Goal: Task Accomplishment & Management: Manage account settings

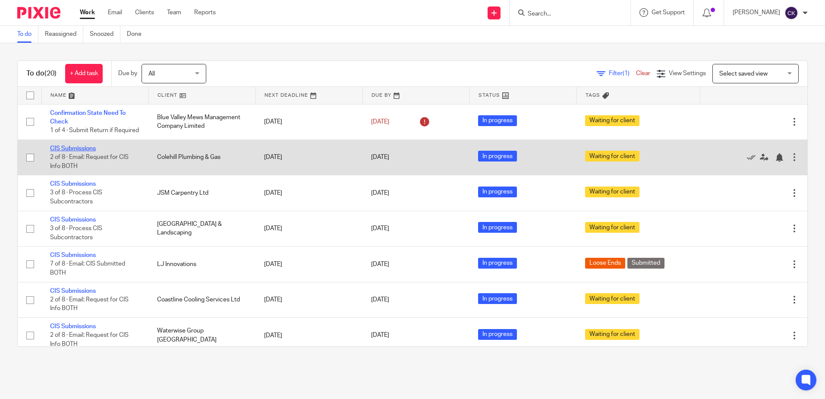
click at [77, 152] on link "CIS Submissions" at bounding box center [73, 148] width 46 height 6
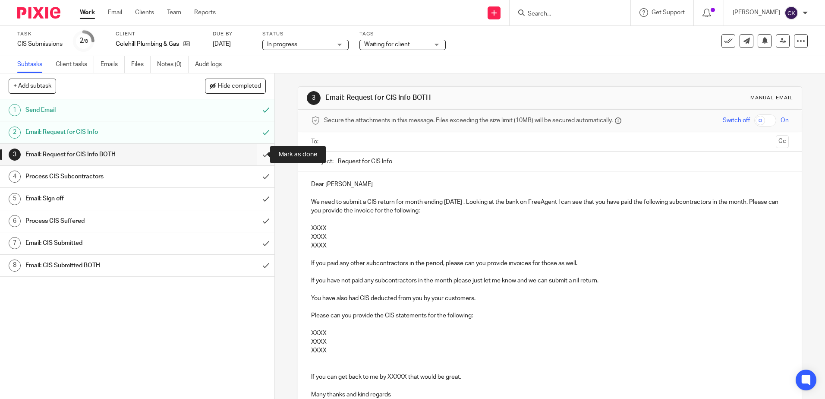
click at [257, 155] on input "submit" at bounding box center [137, 155] width 275 height 22
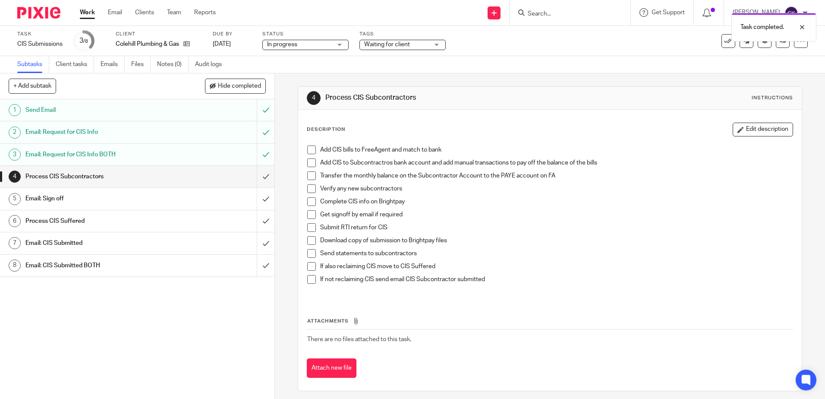
click at [308, 146] on span at bounding box center [311, 149] width 9 height 9
click at [308, 161] on span at bounding box center [311, 162] width 9 height 9
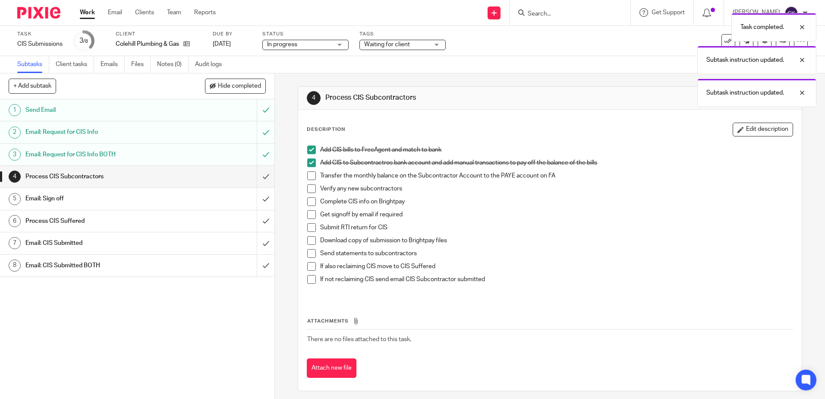
click at [308, 177] on span at bounding box center [311, 175] width 9 height 9
click at [308, 190] on span at bounding box center [311, 188] width 9 height 9
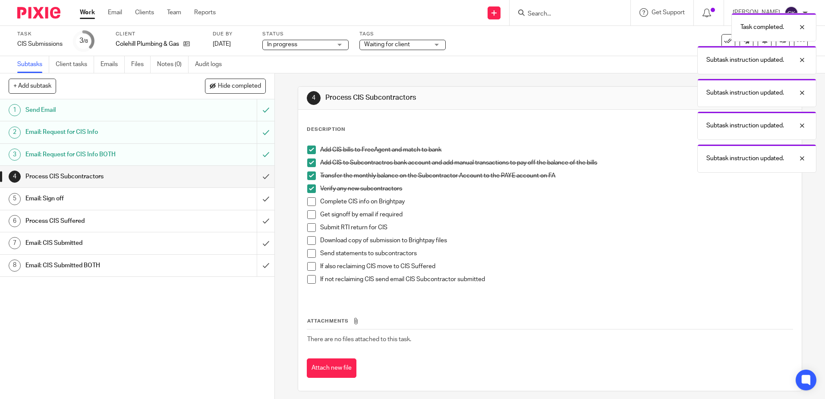
drag, startPoint x: 309, startPoint y: 200, endPoint x: 309, endPoint y: 214, distance: 13.8
click at [309, 201] on span at bounding box center [311, 201] width 9 height 9
click at [309, 215] on span at bounding box center [311, 214] width 9 height 9
click at [308, 224] on span at bounding box center [311, 227] width 9 height 9
click at [307, 240] on span at bounding box center [311, 240] width 9 height 9
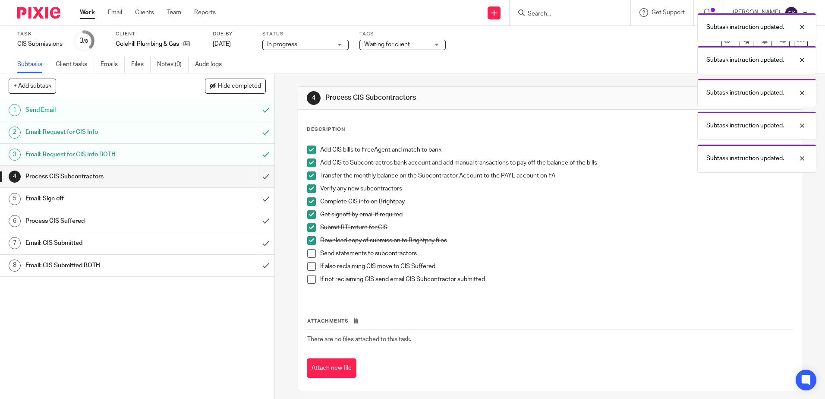
click at [311, 250] on span at bounding box center [311, 253] width 9 height 9
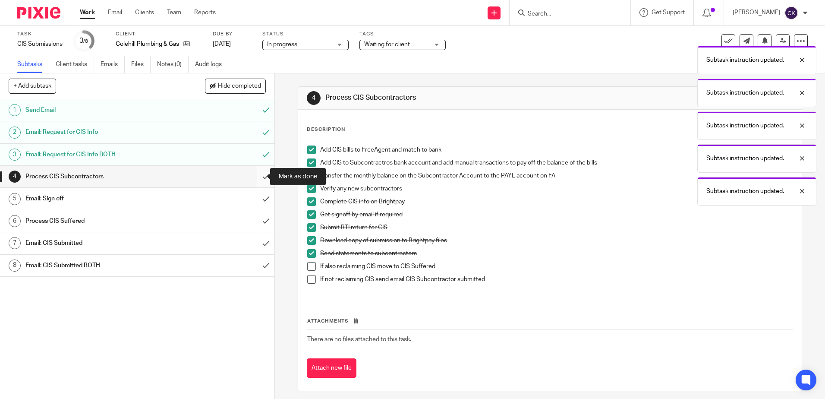
click at [257, 180] on input "submit" at bounding box center [137, 177] width 275 height 22
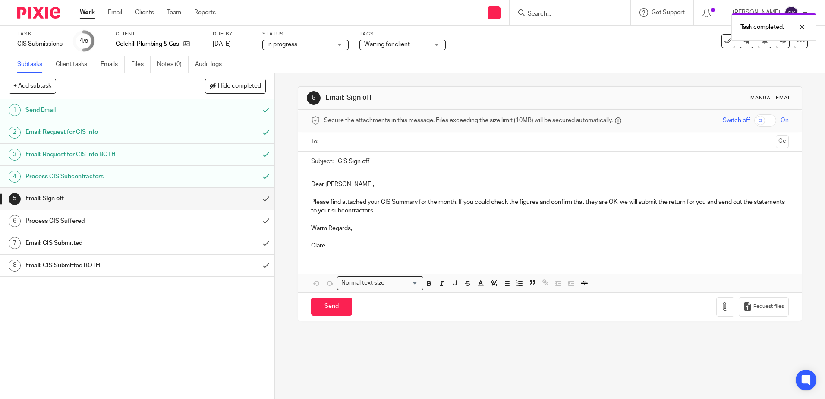
click at [257, 201] on input "submit" at bounding box center [137, 199] width 275 height 22
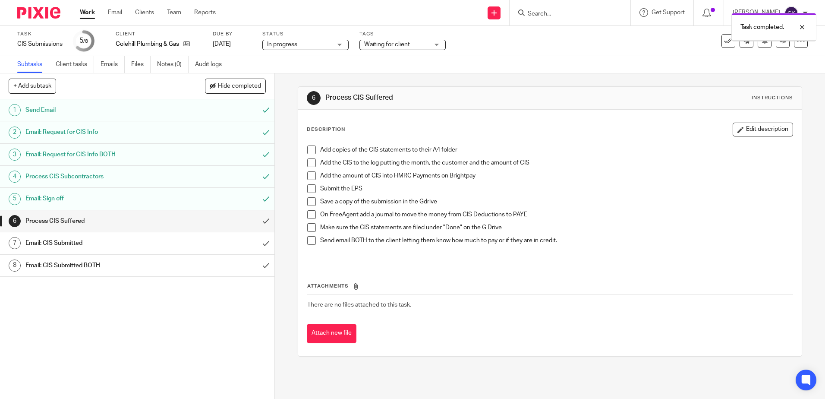
click at [259, 222] on input "submit" at bounding box center [137, 221] width 275 height 22
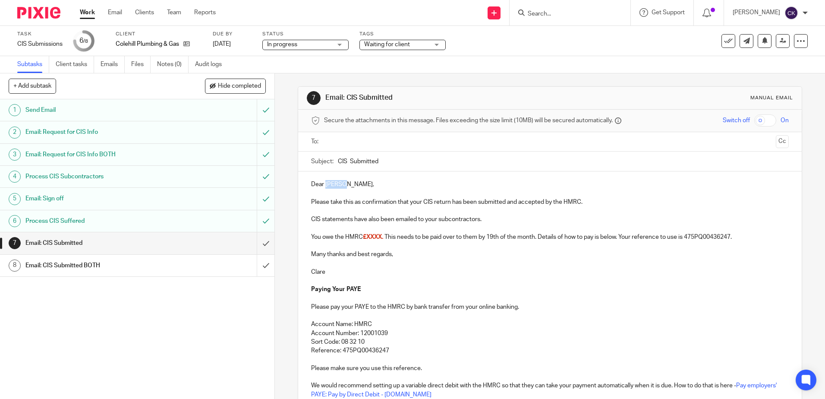
drag, startPoint x: 344, startPoint y: 186, endPoint x: 323, endPoint y: 188, distance: 20.8
click at [323, 188] on p "Dear [PERSON_NAME]," at bounding box center [549, 184] width 477 height 9
click at [347, 184] on p "Dear [PERSON_NAME]," at bounding box center [549, 184] width 477 height 9
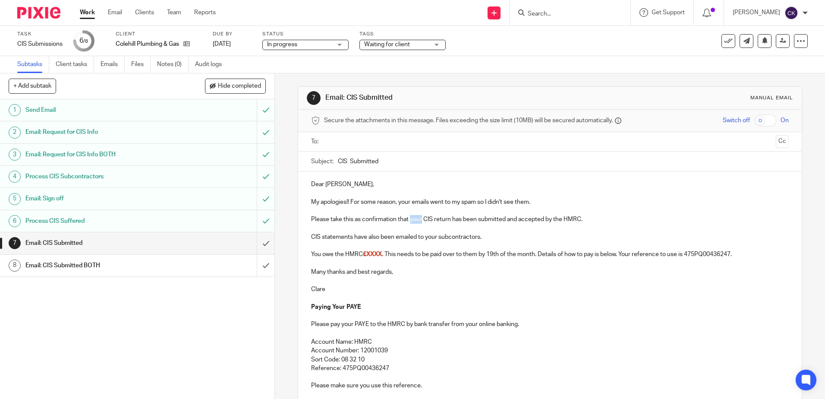
drag, startPoint x: 421, startPoint y: 220, endPoint x: 409, endPoint y: 220, distance: 12.1
click at [409, 220] on p "Please take this as confirmation that your CIS return has been submitted and ac…" at bounding box center [549, 219] width 477 height 9
click at [579, 220] on p "Please take this as confirmation that a Nil CIS return has been submitted and a…" at bounding box center [549, 219] width 477 height 9
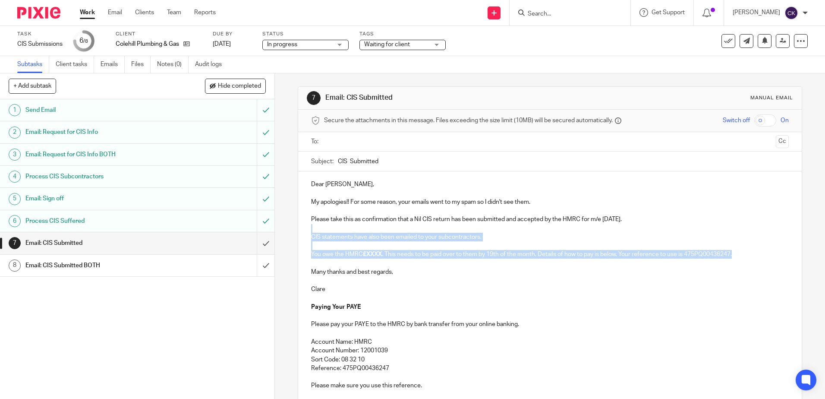
drag, startPoint x: 745, startPoint y: 251, endPoint x: 300, endPoint y: 232, distance: 446.3
click at [300, 232] on div "Dear [PERSON_NAME], My apologies!! For some reason, your emails went to my spam…" at bounding box center [549, 296] width 503 height 251
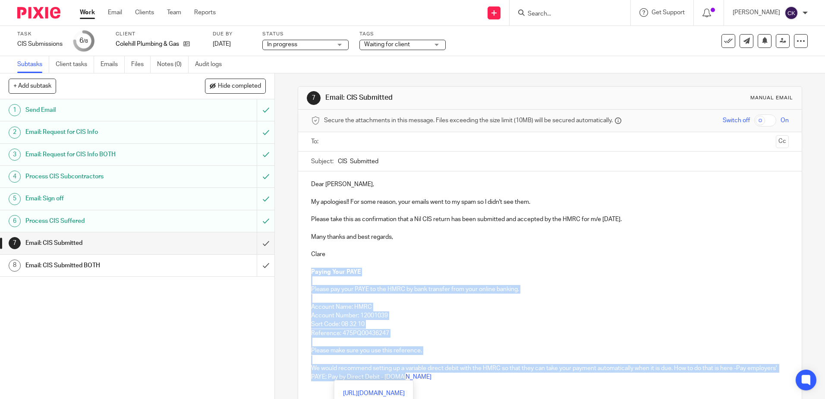
drag, startPoint x: 450, startPoint y: 383, endPoint x: 296, endPoint y: 273, distance: 189.4
click at [298, 273] on div "Dear [PERSON_NAME], My apologies!! For some reason, your emails went to my spam…" at bounding box center [549, 279] width 503 height 216
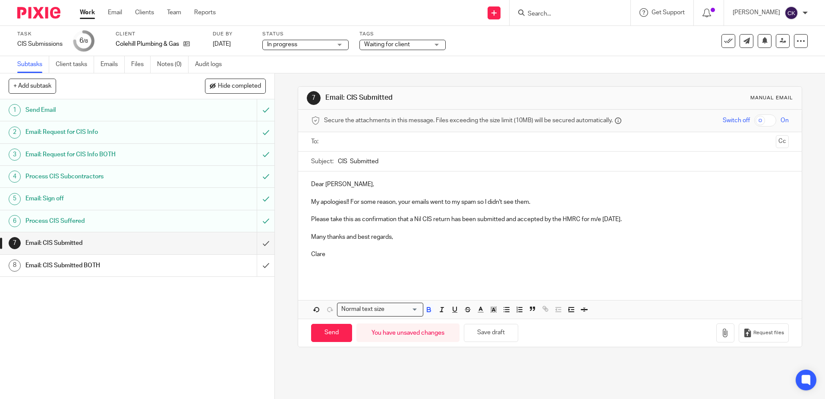
click at [332, 141] on input "text" at bounding box center [549, 142] width 445 height 10
click at [334, 331] on input "Send" at bounding box center [331, 334] width 41 height 19
type input "Sent"
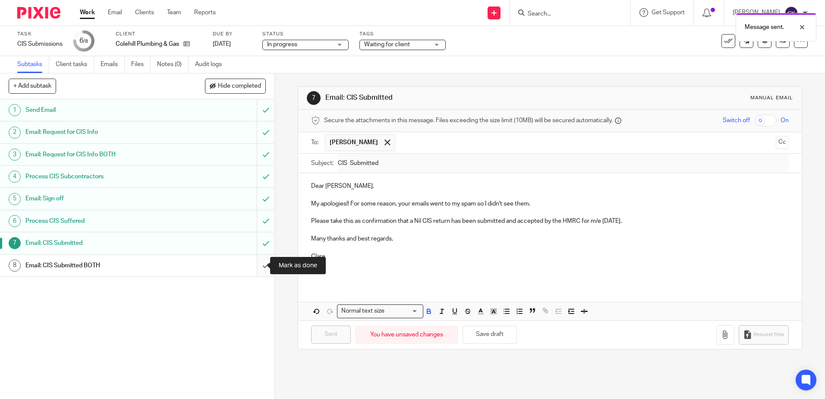
click at [258, 266] on input "submit" at bounding box center [137, 266] width 275 height 22
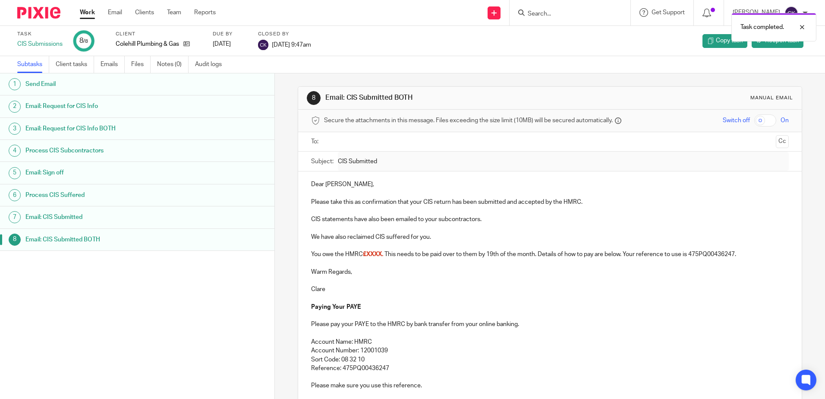
click at [86, 14] on link "Work" at bounding box center [87, 12] width 15 height 9
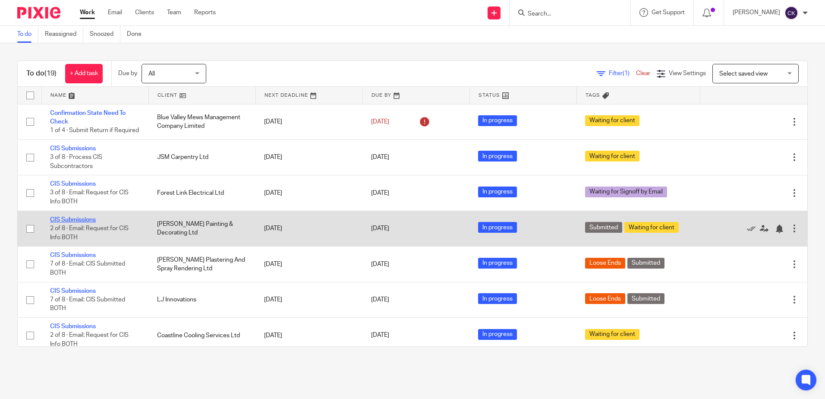
click at [68, 223] on link "CIS Submissions" at bounding box center [73, 220] width 46 height 6
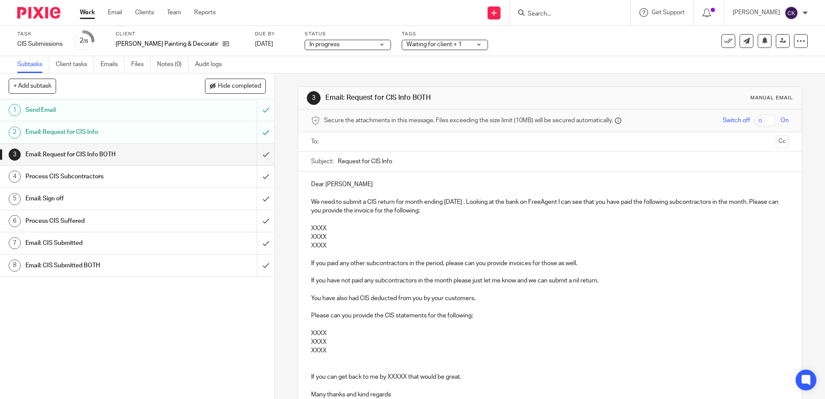
click at [90, 16] on link "Work" at bounding box center [87, 12] width 15 height 9
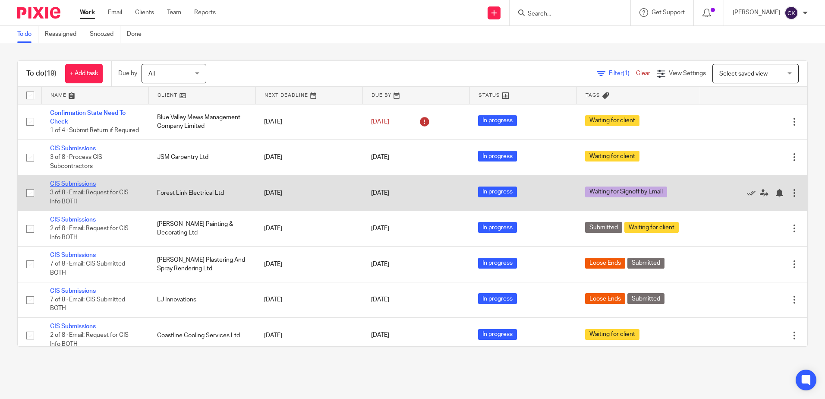
click at [81, 187] on link "CIS Submissions" at bounding box center [73, 184] width 46 height 6
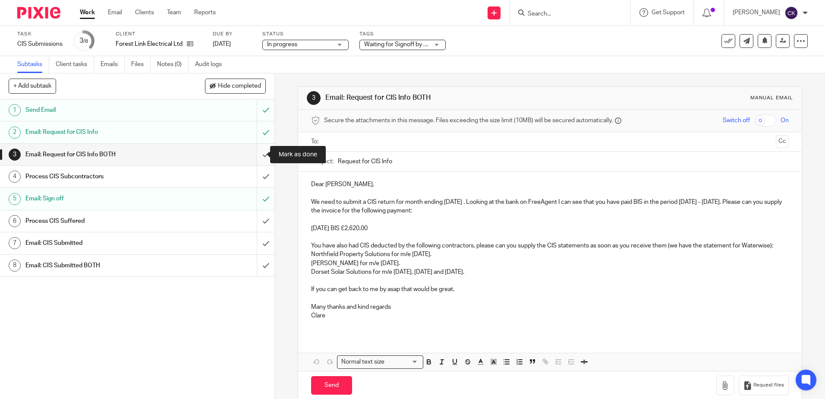
click at [250, 152] on input "submit" at bounding box center [137, 155] width 275 height 22
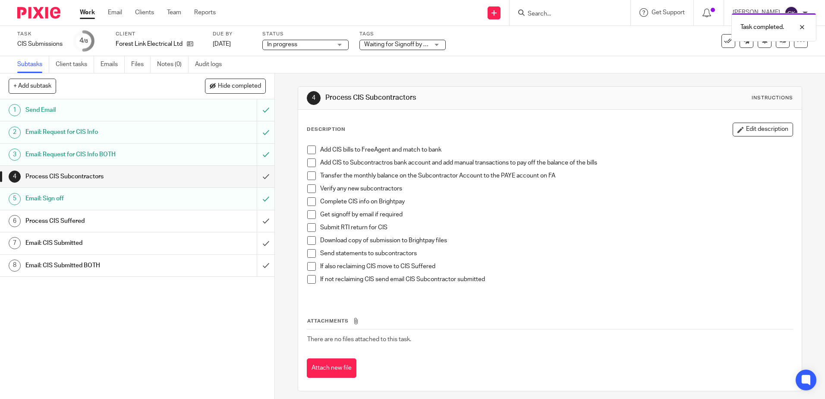
click at [310, 151] on span at bounding box center [311, 149] width 9 height 9
click at [308, 163] on span at bounding box center [311, 162] width 9 height 9
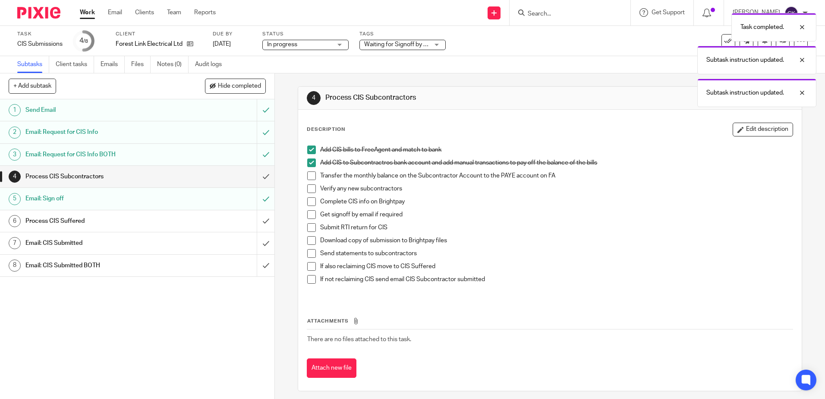
click at [308, 177] on span at bounding box center [311, 175] width 9 height 9
click at [308, 186] on span at bounding box center [311, 188] width 9 height 9
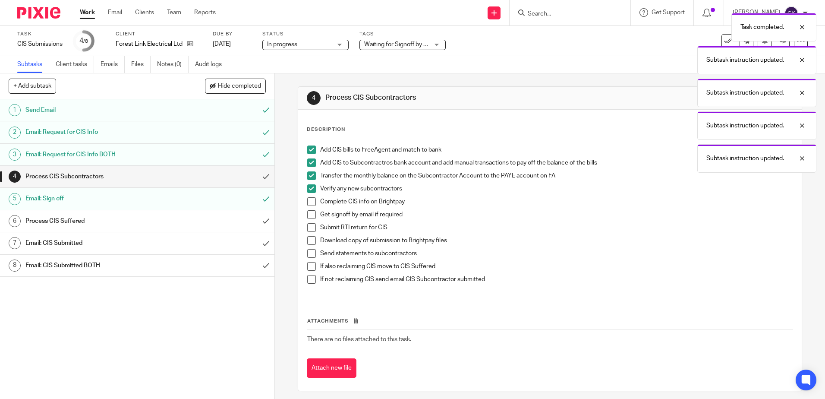
click at [308, 201] on span at bounding box center [311, 201] width 9 height 9
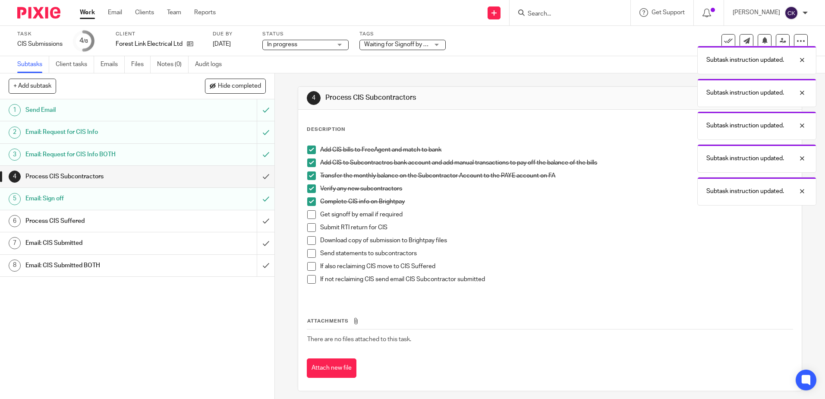
click at [309, 216] on span at bounding box center [311, 214] width 9 height 9
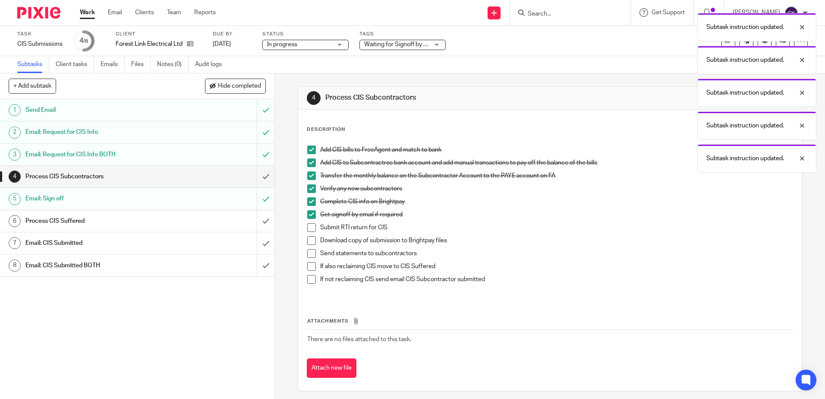
click at [309, 225] on span at bounding box center [311, 227] width 9 height 9
click at [307, 239] on span at bounding box center [311, 240] width 9 height 9
click at [311, 253] on span at bounding box center [311, 253] width 9 height 9
click at [241, 267] on link "8 Email: CIS Submitted BOTH" at bounding box center [128, 266] width 257 height 22
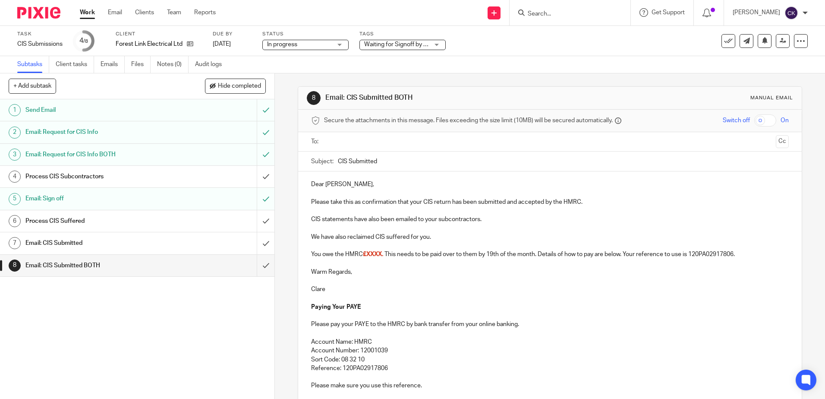
click at [580, 203] on p "Please take this as confirmation that your CIS return has been submitted and ac…" at bounding box center [549, 202] width 477 height 9
click at [311, 218] on p "CIS statements have also been emailed to your subcontractors." at bounding box center [549, 219] width 477 height 9
drag, startPoint x: 548, startPoint y: 221, endPoint x: 416, endPoint y: 218, distance: 132.1
click at [416, 218] on p "Please find attached the CIS statements have also been emailed to your subcontr…" at bounding box center [549, 219] width 477 height 9
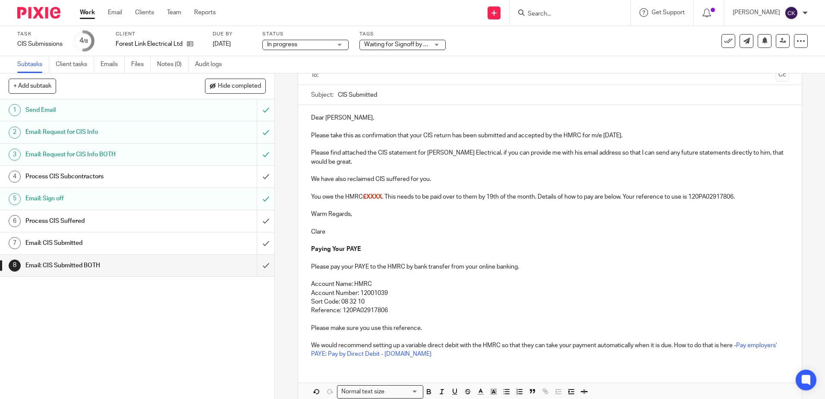
scroll to position [110, 0]
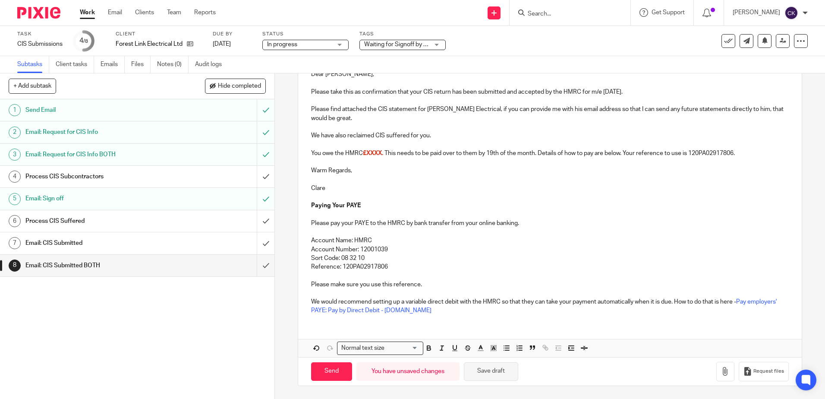
click at [497, 373] on button "Save draft" at bounding box center [491, 371] width 54 height 19
click at [439, 47] on div "Waiting for Signoff by Email" at bounding box center [403, 45] width 86 height 10
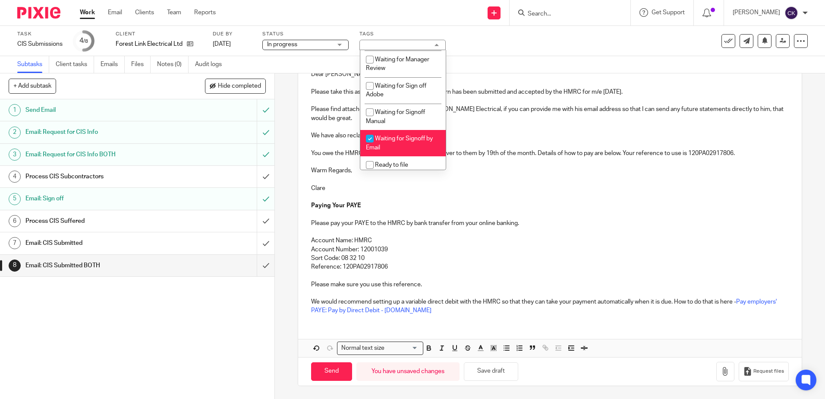
scroll to position [86, 0]
click at [371, 140] on input "checkbox" at bounding box center [370, 139] width 16 height 16
checkbox input "false"
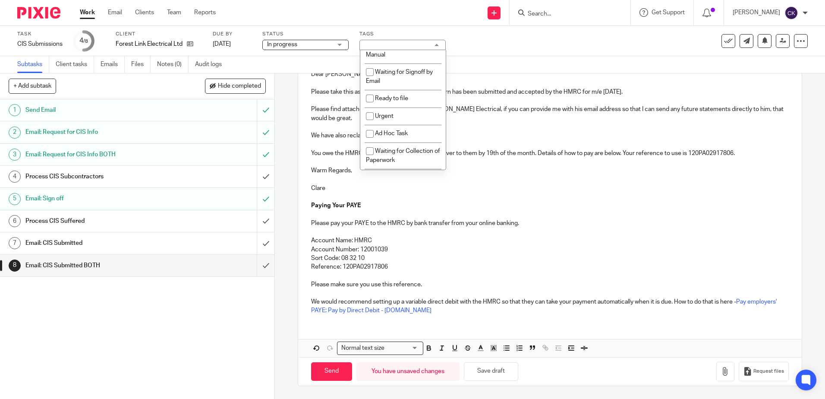
scroll to position [231, 0]
click at [370, 145] on input "checkbox" at bounding box center [370, 143] width 16 height 16
checkbox input "true"
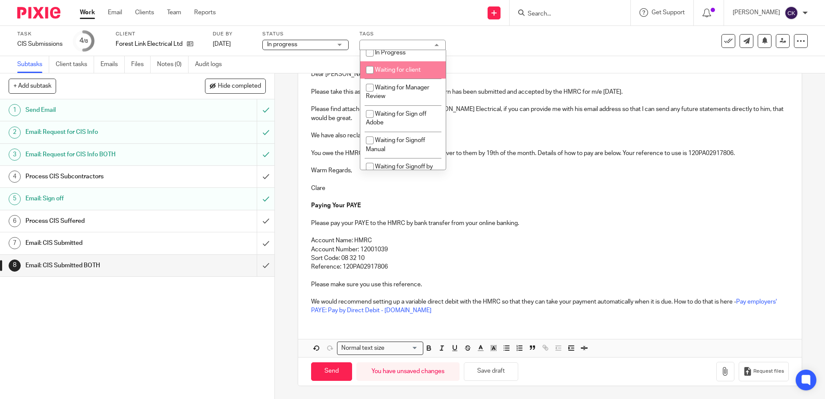
click at [369, 69] on input "checkbox" at bounding box center [370, 70] width 16 height 16
checkbox input "true"
click at [470, 43] on div "Task CIS Submissions Save CIS Submissions 4 /8 Client Forest Link Electrical Lt…" at bounding box center [346, 41] width 659 height 21
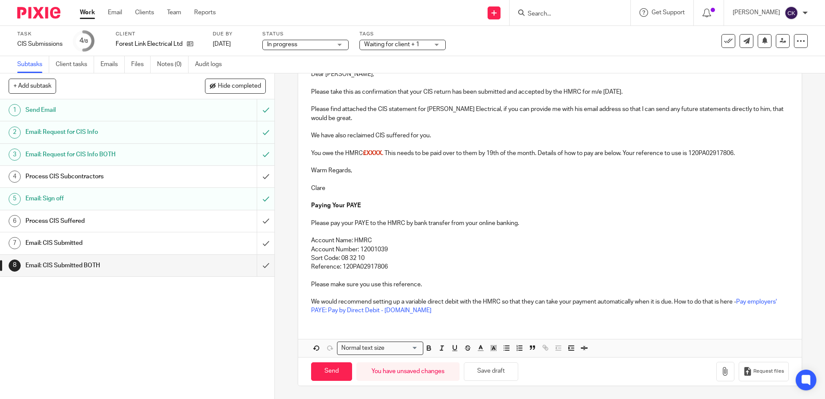
click at [91, 14] on link "Work" at bounding box center [87, 12] width 15 height 9
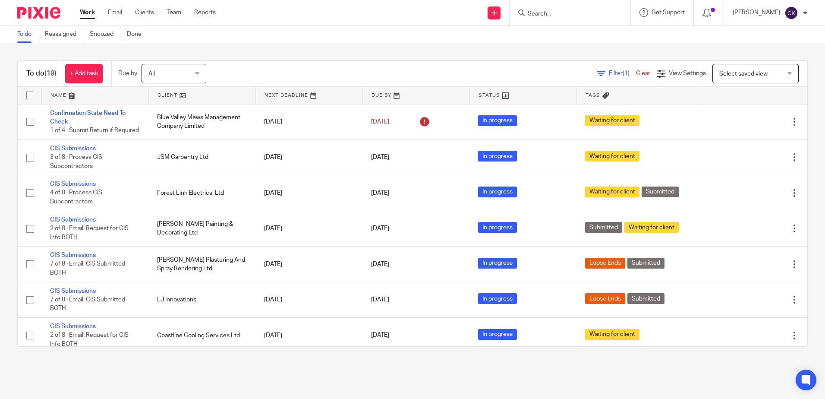
scroll to position [259, 0]
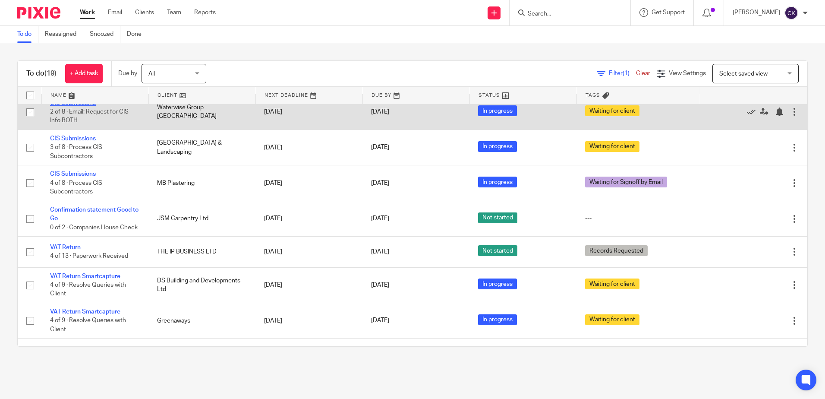
click at [76, 106] on link "CIS Submissions" at bounding box center [73, 103] width 46 height 6
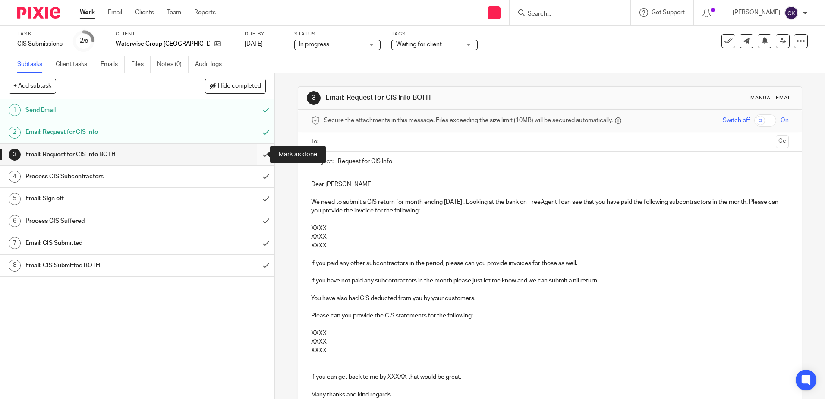
click at [256, 157] on input "submit" at bounding box center [137, 155] width 275 height 22
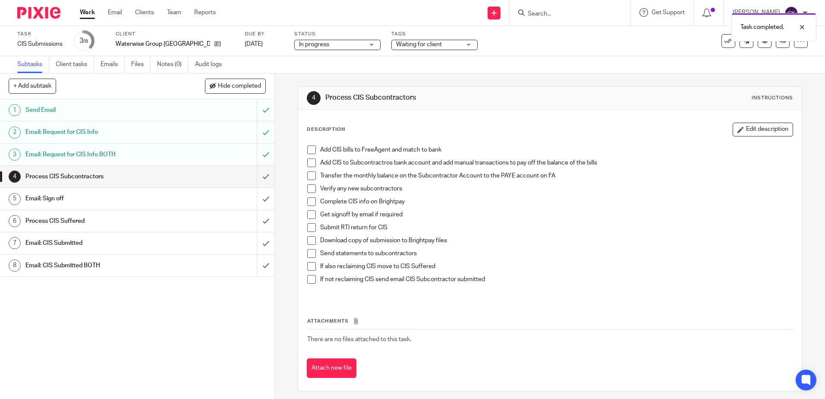
click at [309, 148] on span at bounding box center [311, 149] width 9 height 9
click at [309, 165] on span at bounding box center [311, 162] width 9 height 9
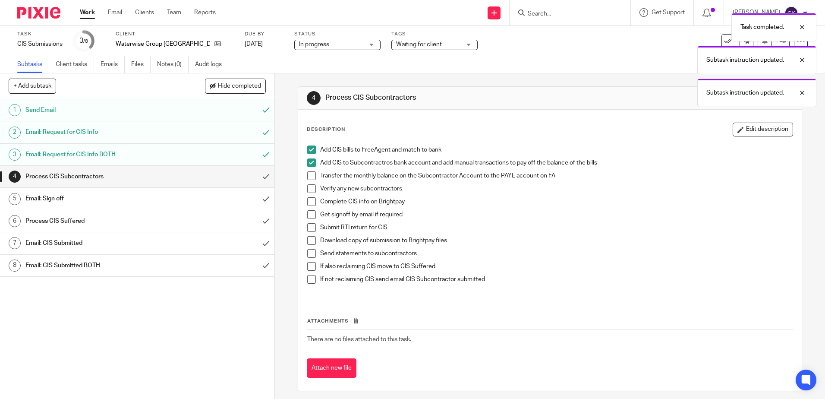
click at [307, 174] on span at bounding box center [311, 175] width 9 height 9
click at [308, 190] on span at bounding box center [311, 188] width 9 height 9
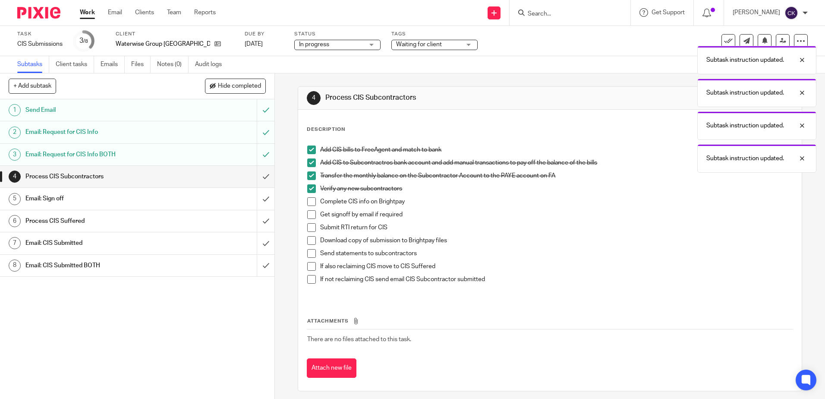
click at [307, 202] on span at bounding box center [311, 201] width 9 height 9
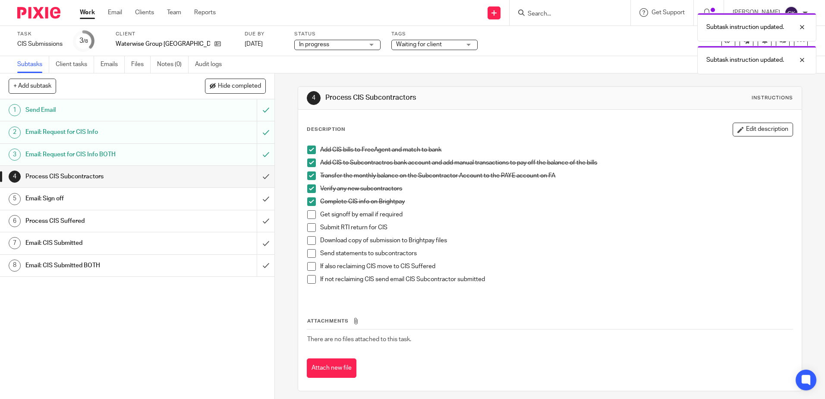
click at [307, 215] on span at bounding box center [311, 214] width 9 height 9
click at [307, 227] on span at bounding box center [311, 227] width 9 height 9
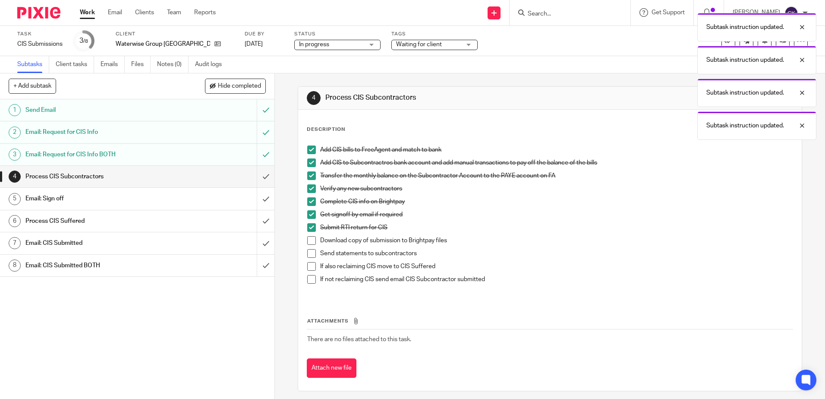
click at [310, 242] on span at bounding box center [311, 240] width 9 height 9
click at [310, 255] on span at bounding box center [311, 253] width 9 height 9
drag, startPoint x: 254, startPoint y: 176, endPoint x: 250, endPoint y: 177, distance: 4.3
click at [254, 176] on input "submit" at bounding box center [137, 177] width 275 height 22
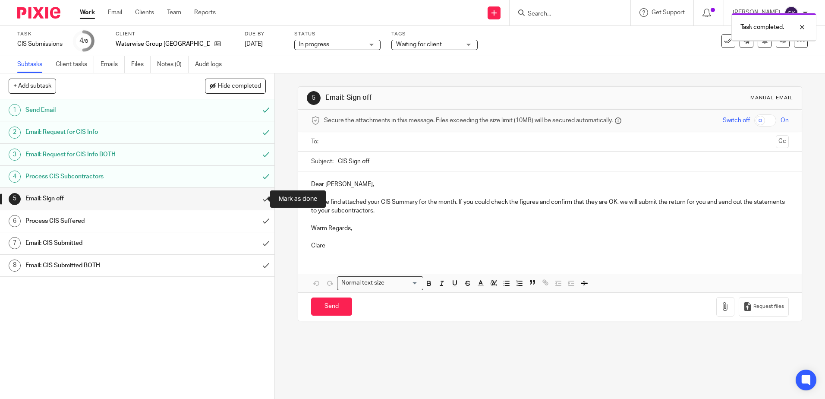
click at [254, 201] on input "submit" at bounding box center [137, 199] width 275 height 22
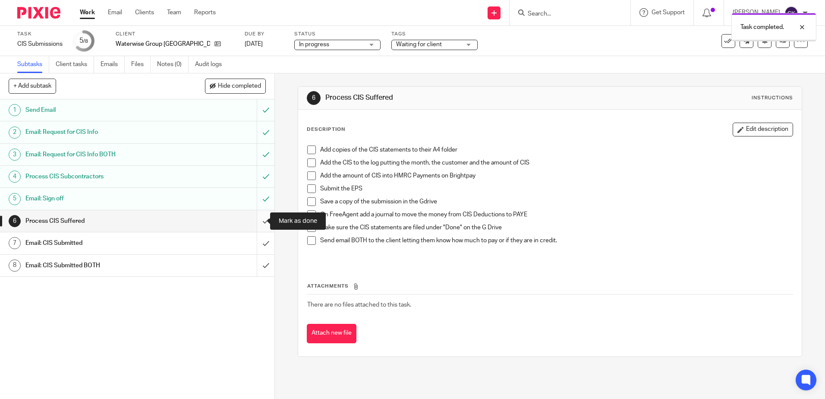
click at [256, 221] on input "submit" at bounding box center [137, 221] width 275 height 22
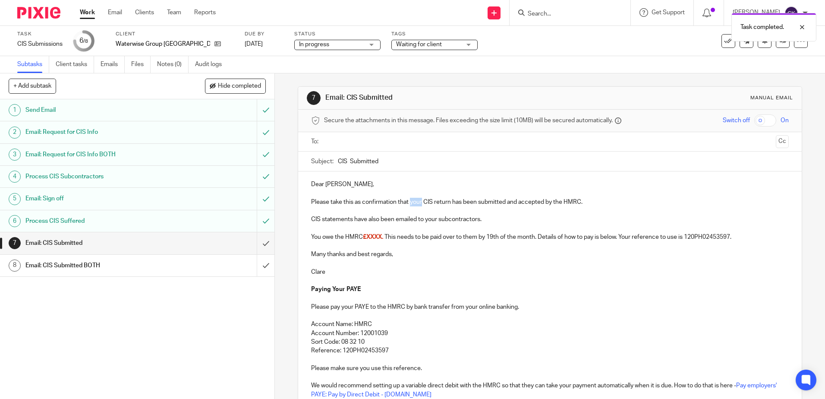
drag, startPoint x: 420, startPoint y: 202, endPoint x: 409, endPoint y: 202, distance: 11.2
click at [409, 202] on p "Please take this as confirmation that your CIS return has been submitted and ac…" at bounding box center [549, 202] width 477 height 9
click at [579, 204] on p "Please take this as confirmation that a Nil CIS return has been submitted and a…" at bounding box center [549, 202] width 477 height 9
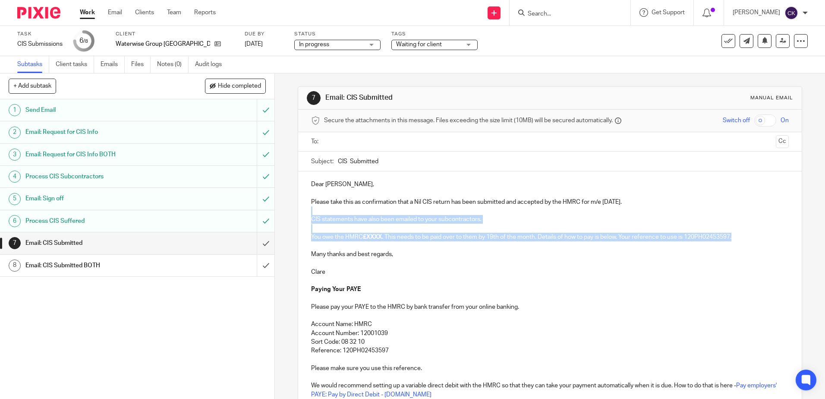
drag, startPoint x: 740, startPoint y: 240, endPoint x: 310, endPoint y: 211, distance: 431.8
click at [310, 211] on div "Dear Warren, Please take this as confirmation that a Nil CIS return has been su…" at bounding box center [549, 288] width 503 height 234
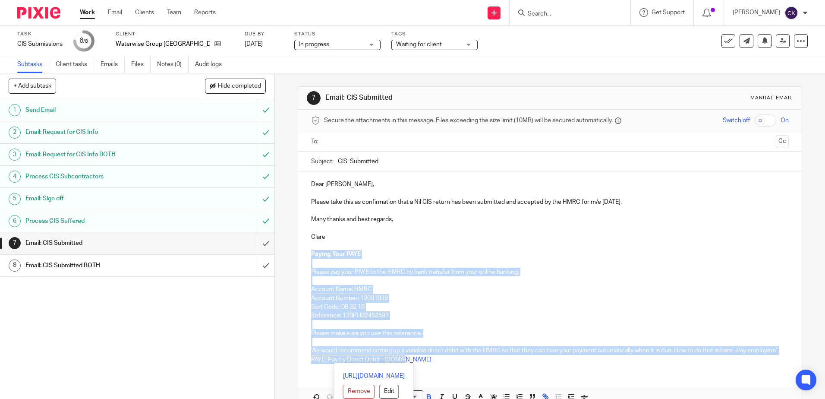
drag, startPoint x: 446, startPoint y: 360, endPoint x: 295, endPoint y: 251, distance: 186.5
click at [295, 251] on div "7 Email: CIS Submitted Manual email Secure the attachments in this message. Fil…" at bounding box center [550, 235] width 550 height 325
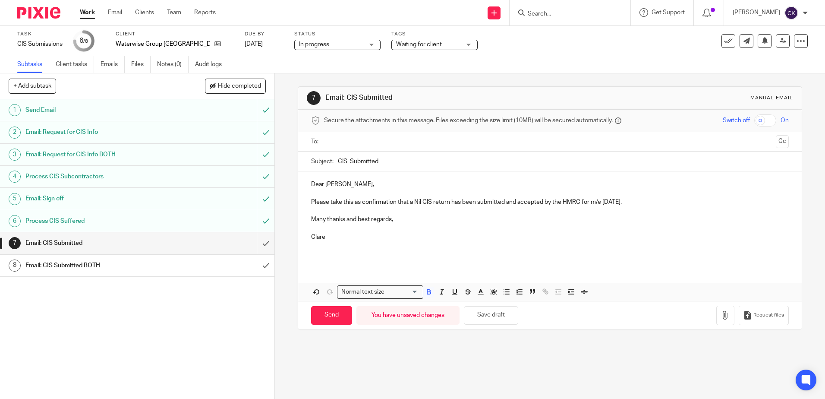
click at [333, 144] on input "text" at bounding box center [549, 142] width 445 height 10
click at [341, 316] on input "Send" at bounding box center [331, 317] width 41 height 19
type input "Sent"
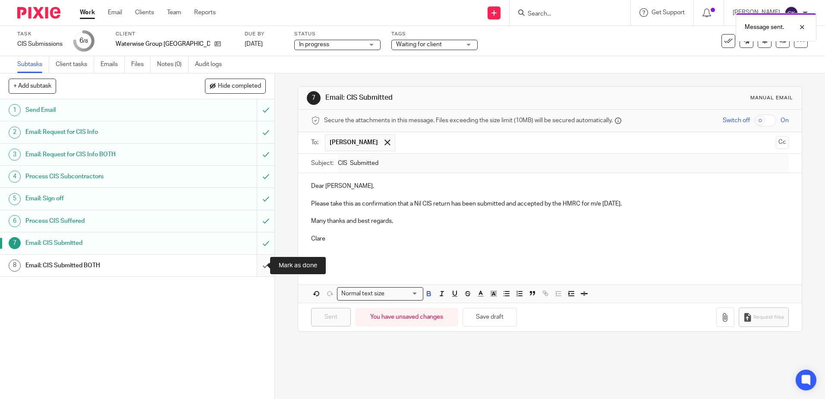
click at [259, 269] on input "submit" at bounding box center [137, 266] width 275 height 22
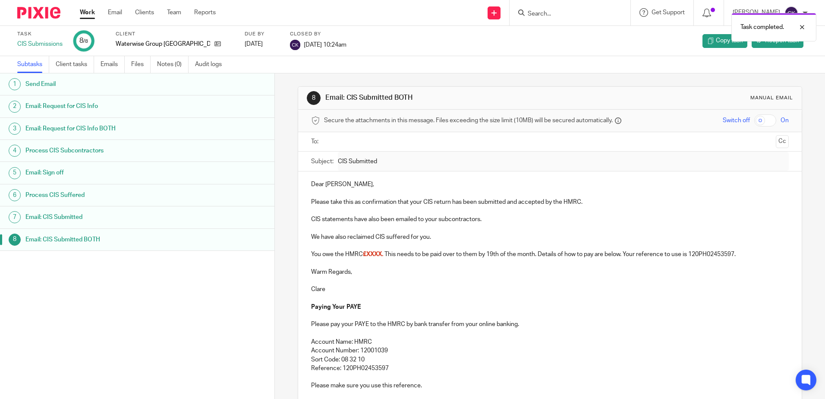
click at [87, 13] on link "Work" at bounding box center [87, 12] width 15 height 9
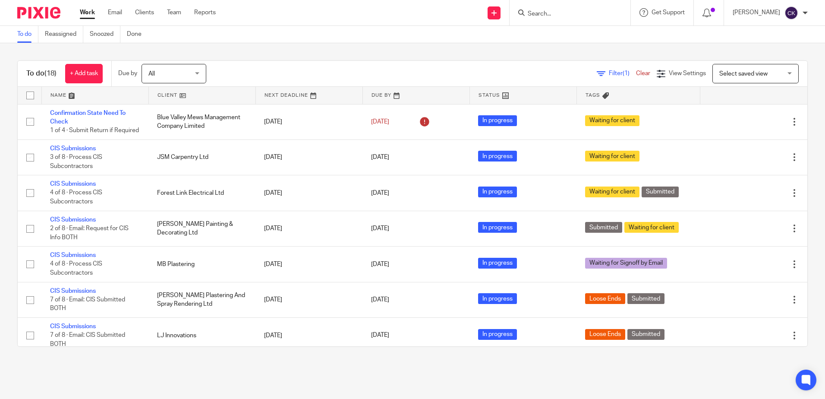
click at [561, 9] on form at bounding box center [573, 12] width 92 height 11
click at [571, 17] on input "Search" at bounding box center [566, 14] width 78 height 8
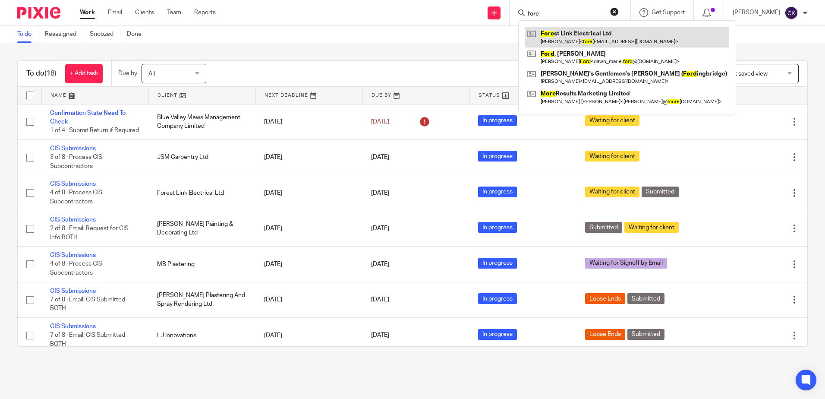
type input "fore"
click at [578, 41] on link at bounding box center [627, 37] width 204 height 20
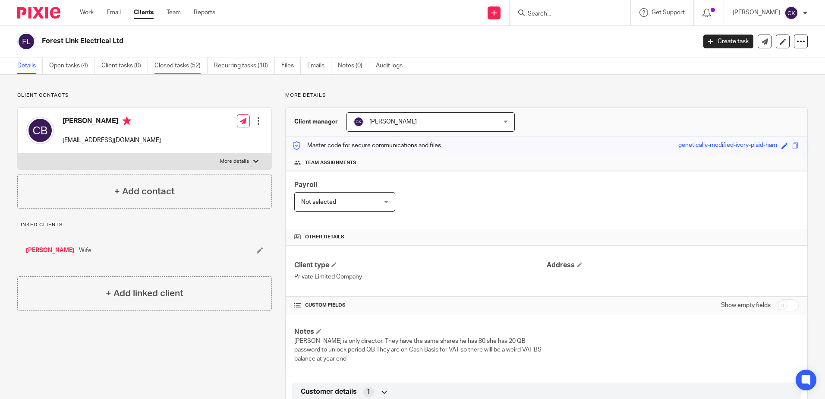
click link "Closed tasks (52)"
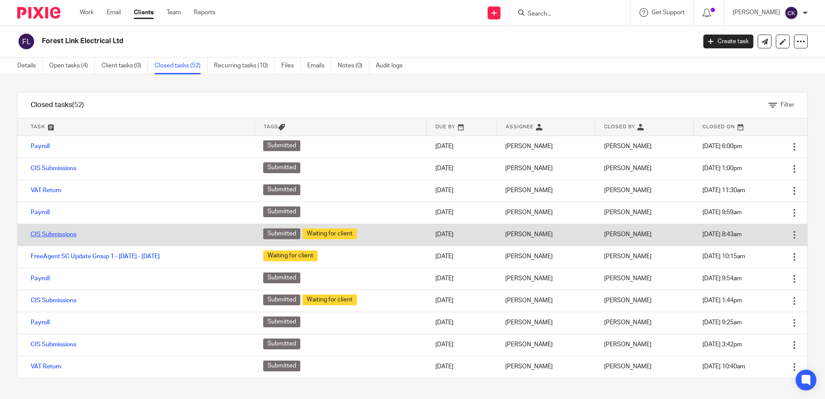
click at [57, 234] on link "CIS Submissions" at bounding box center [54, 234] width 46 height 6
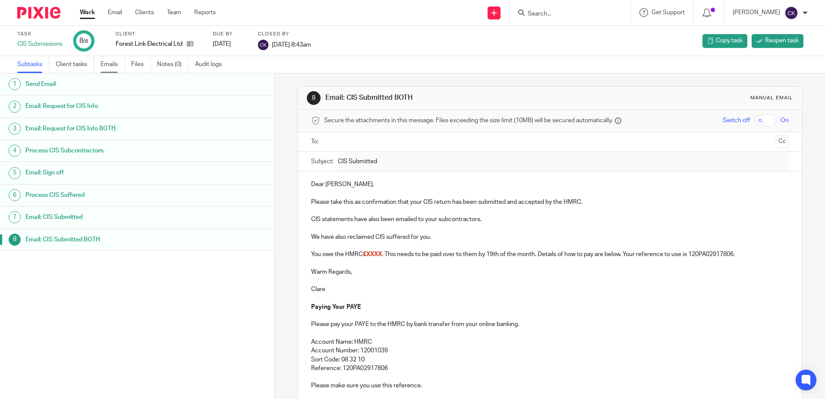
click at [108, 65] on link "Emails" at bounding box center [113, 64] width 24 height 17
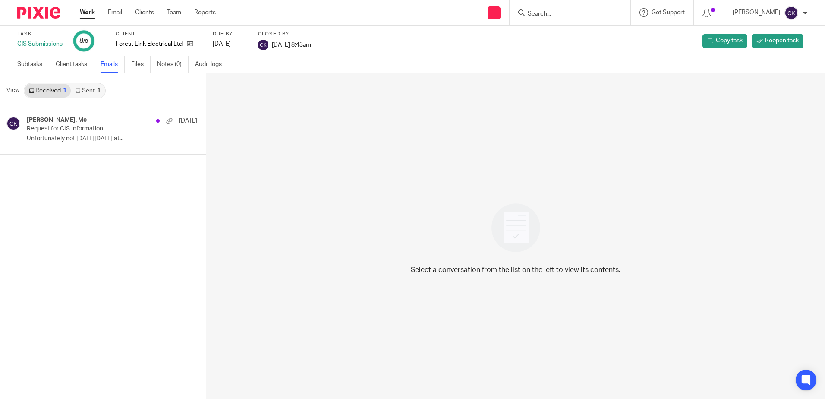
click at [89, 90] on link "Sent 1" at bounding box center [88, 91] width 34 height 14
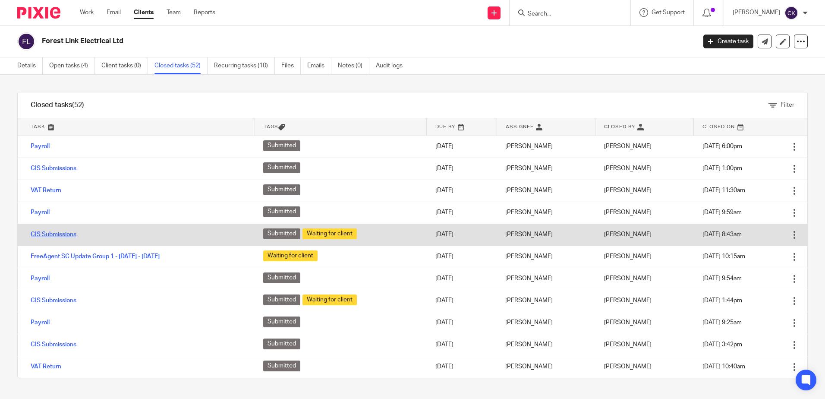
click at [69, 235] on link "CIS Submissions" at bounding box center [54, 234] width 46 height 6
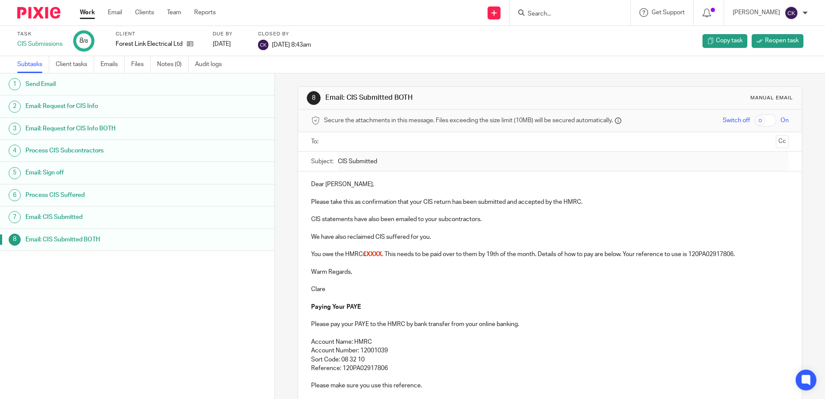
click at [145, 240] on h1 "Email: CIS Submitted BOTH" at bounding box center [105, 239] width 161 height 13
click at [127, 220] on h1 "Email: CIS Submitted" at bounding box center [105, 217] width 161 height 13
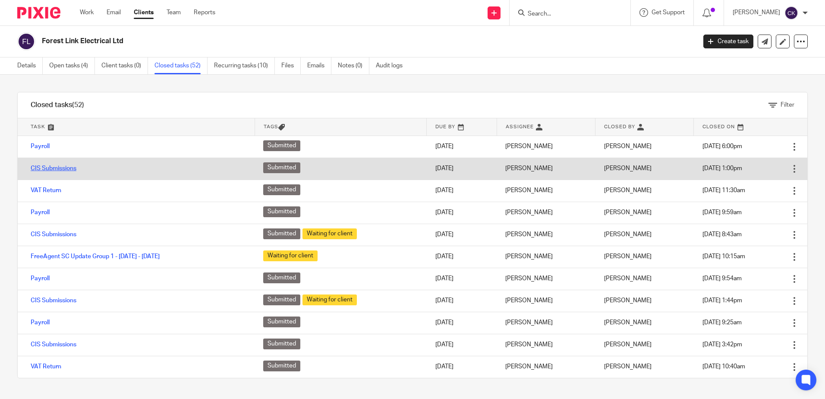
click at [57, 166] on link "CIS Submissions" at bounding box center [54, 168] width 46 height 6
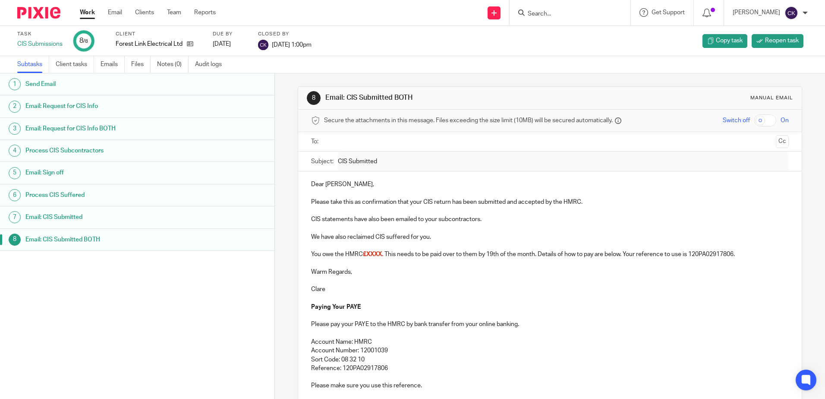
click at [173, 237] on h1 "Email: CIS Submitted BOTH" at bounding box center [105, 239] width 161 height 13
click at [113, 63] on link "Emails" at bounding box center [113, 64] width 24 height 17
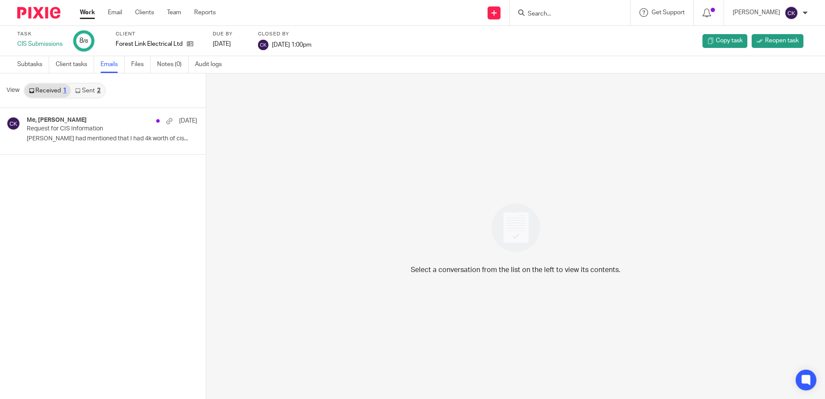
click at [85, 86] on link "Sent 2" at bounding box center [88, 91] width 34 height 14
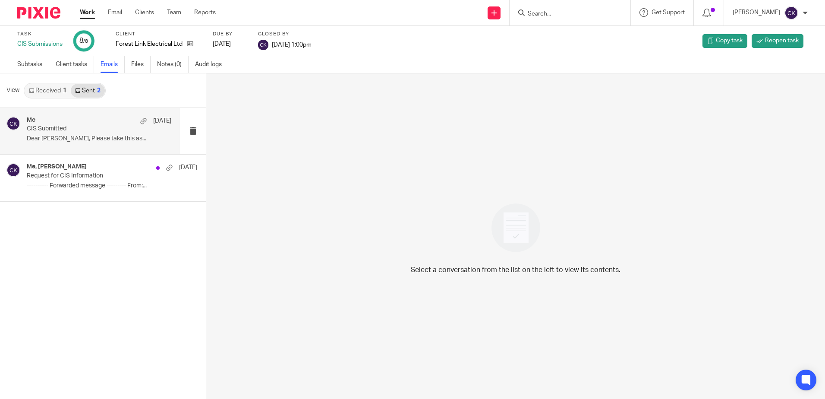
click at [60, 132] on p "CIS Submitted" at bounding box center [85, 128] width 116 height 7
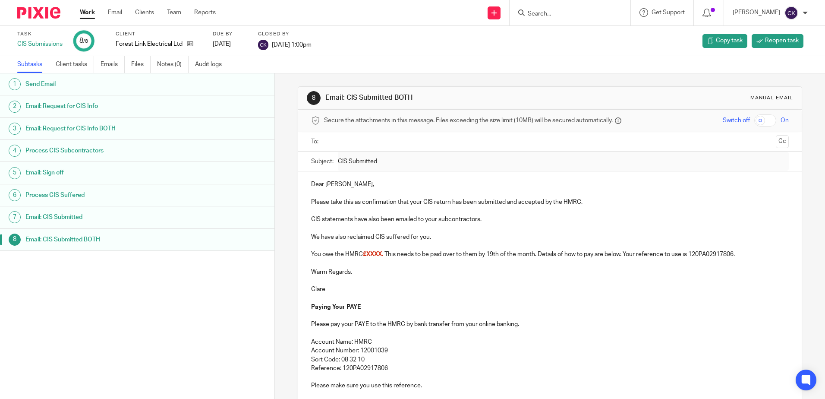
click at [91, 13] on link "Work" at bounding box center [87, 12] width 15 height 9
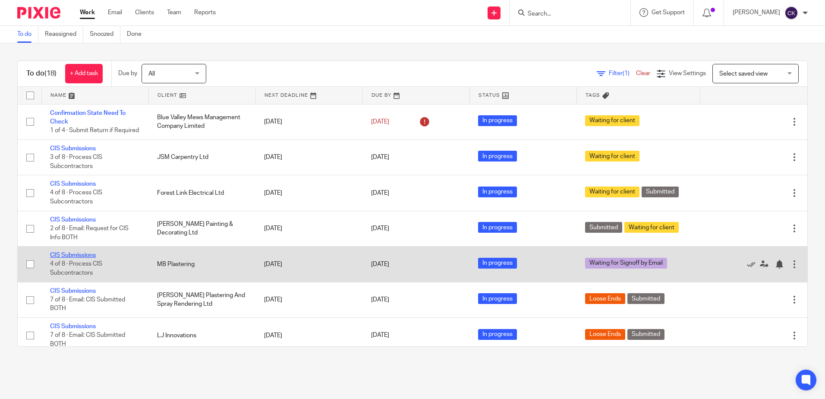
click at [66, 258] on link "CIS Submissions" at bounding box center [73, 255] width 46 height 6
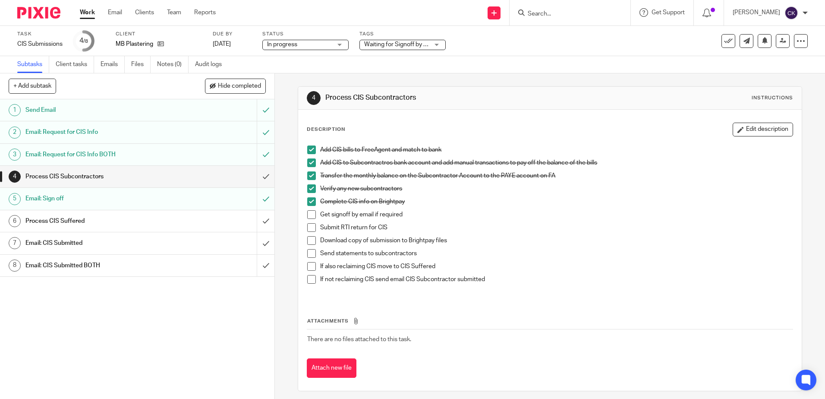
click at [308, 215] on span at bounding box center [311, 214] width 9 height 9
click at [307, 225] on span at bounding box center [311, 227] width 9 height 9
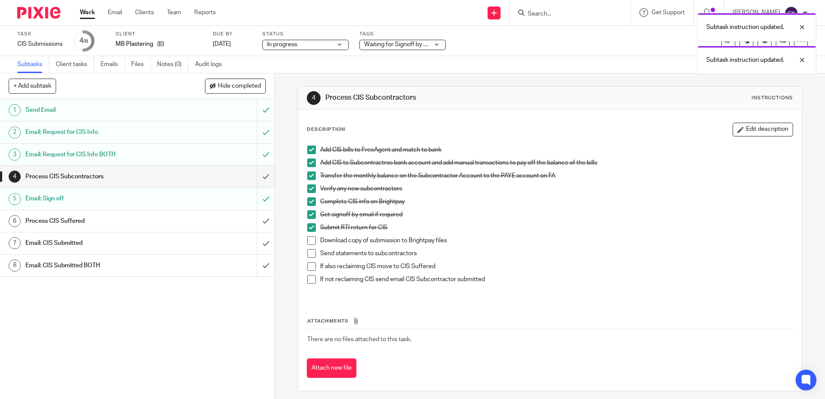
click at [310, 242] on span at bounding box center [311, 240] width 9 height 9
click at [307, 253] on span at bounding box center [311, 253] width 9 height 9
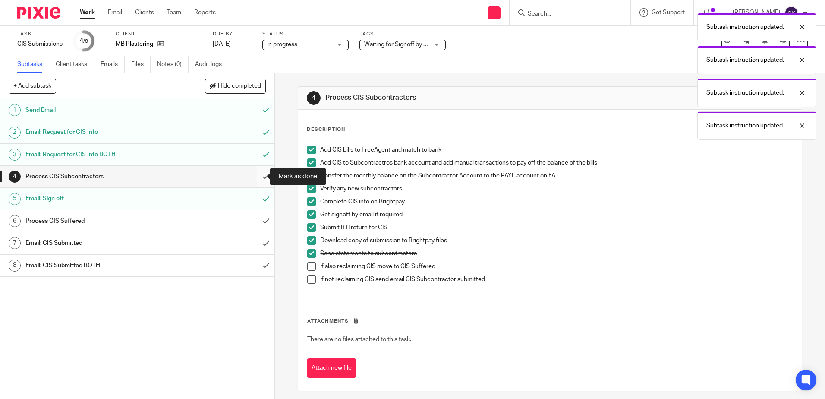
click at [253, 175] on input "submit" at bounding box center [137, 177] width 275 height 22
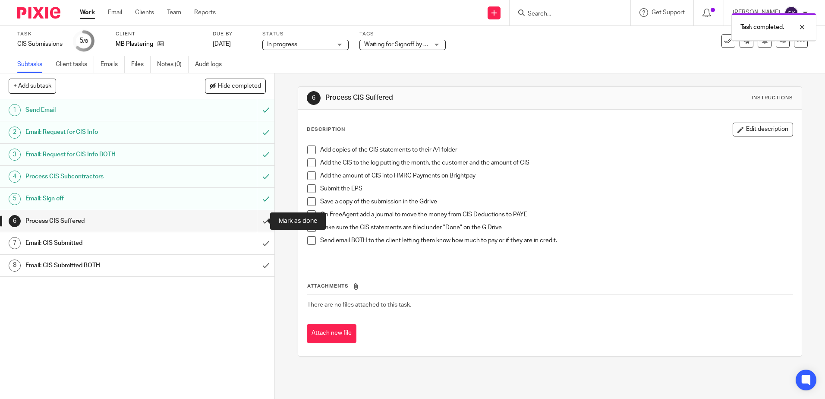
click at [253, 221] on input "submit" at bounding box center [137, 221] width 275 height 22
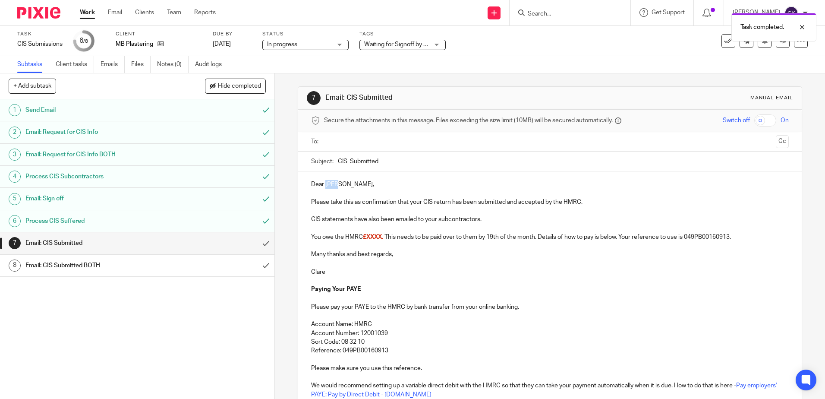
drag, startPoint x: 336, startPoint y: 186, endPoint x: 325, endPoint y: 186, distance: 11.2
click at [325, 186] on p "Dear [PERSON_NAME]," at bounding box center [549, 184] width 477 height 9
click at [579, 204] on p "Please take this as confirmation that your CIS return has been submitted and ac…" at bounding box center [549, 202] width 477 height 9
click at [311, 218] on p "CIS statements have also been emailed to your subcontractors." at bounding box center [549, 219] width 477 height 9
drag, startPoint x: 370, startPoint y: 218, endPoint x: 354, endPoint y: 220, distance: 17.0
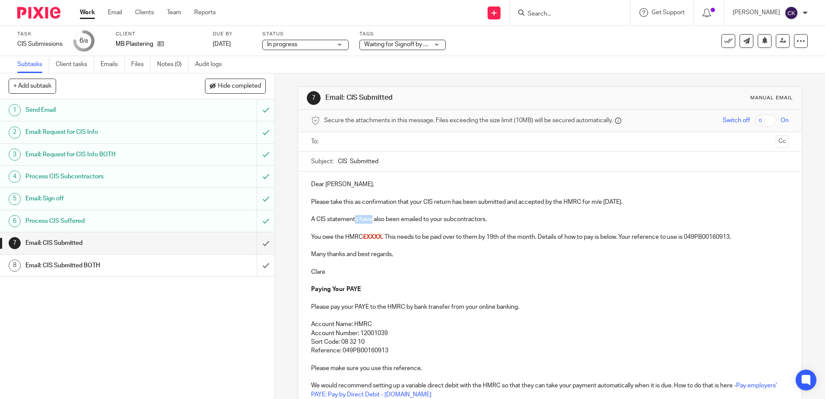
click at [354, 220] on p "A CIS statements have also been emailed to your subcontractors." at bounding box center [549, 219] width 477 height 9
drag, startPoint x: 477, startPoint y: 221, endPoint x: 424, endPoint y: 218, distance: 53.6
click at [424, 218] on p "A CIS statement has also been emailed to your subcontractors." at bounding box center [549, 219] width 477 height 9
drag, startPoint x: 383, startPoint y: 240, endPoint x: 363, endPoint y: 240, distance: 20.3
click at [363, 240] on span "£XXXX." at bounding box center [373, 237] width 20 height 6
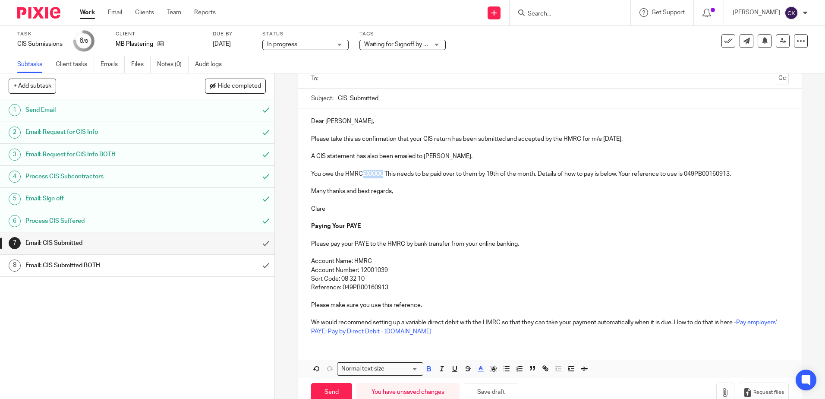
scroll to position [84, 0]
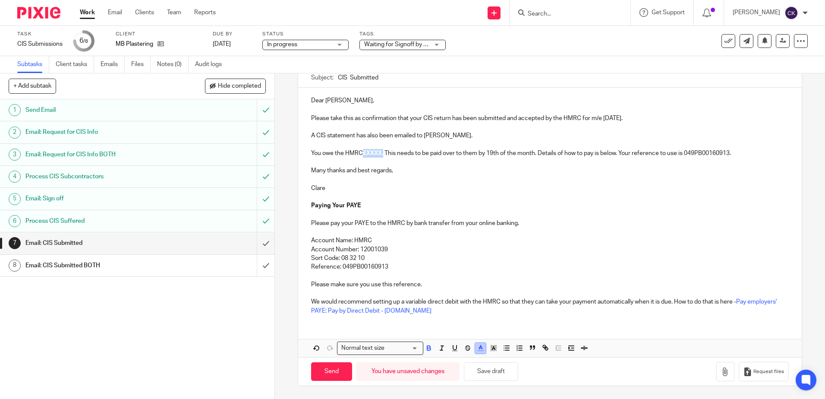
click at [480, 348] on line "button" at bounding box center [481, 348] width 2 height 0
click at [454, 374] on li "color:#000000" at bounding box center [457, 376] width 6 height 6
drag, startPoint x: 425, startPoint y: 195, endPoint x: 387, endPoint y: 175, distance: 43.1
click at [426, 195] on p at bounding box center [549, 197] width 477 height 9
drag, startPoint x: 381, startPoint y: 152, endPoint x: 366, endPoint y: 153, distance: 15.1
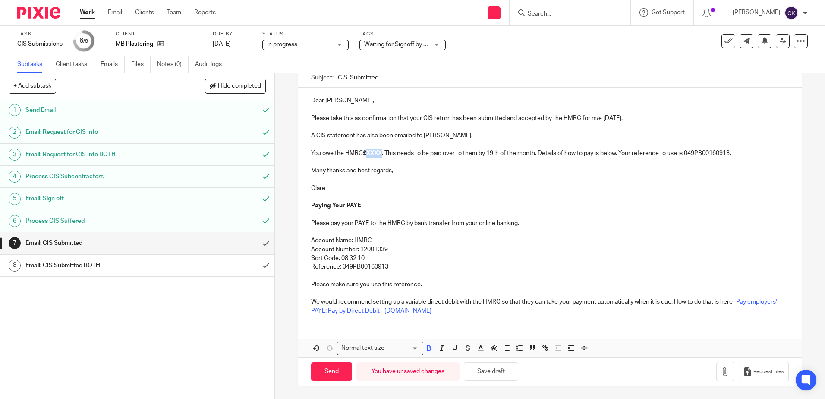
click at [366, 153] on strong "£XXXX." at bounding box center [373, 153] width 20 height 6
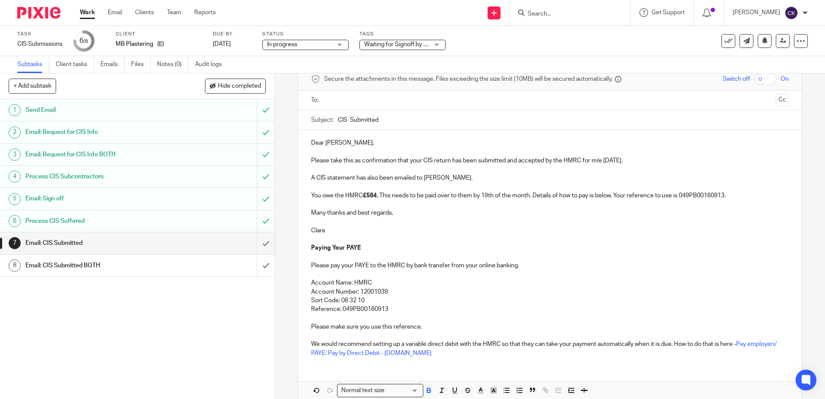
scroll to position [0, 0]
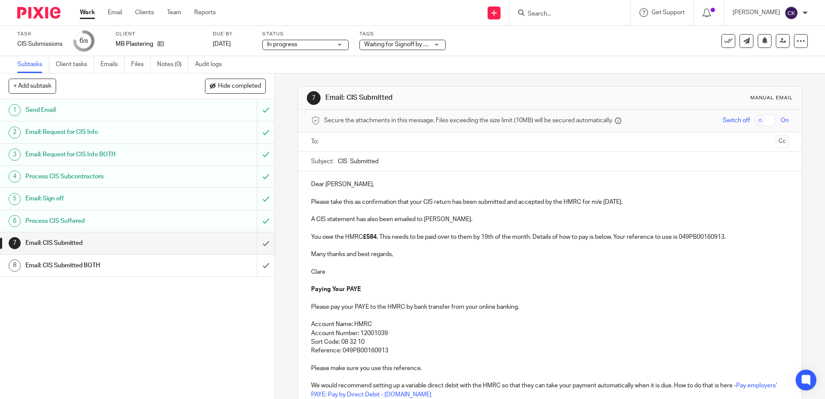
click at [332, 140] on input "text" at bounding box center [549, 142] width 445 height 10
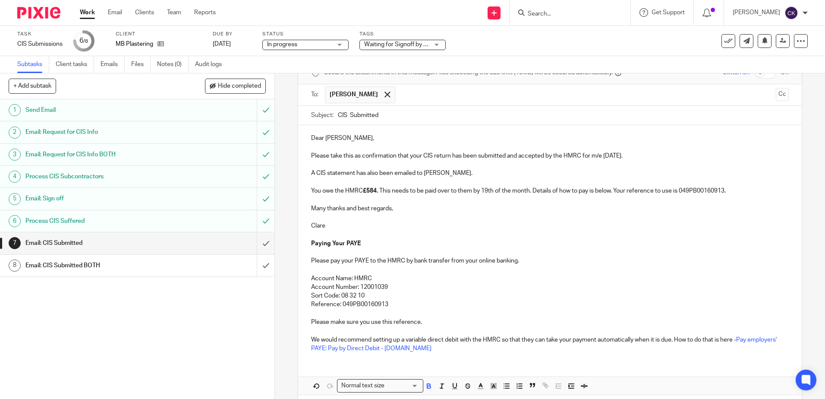
scroll to position [85, 0]
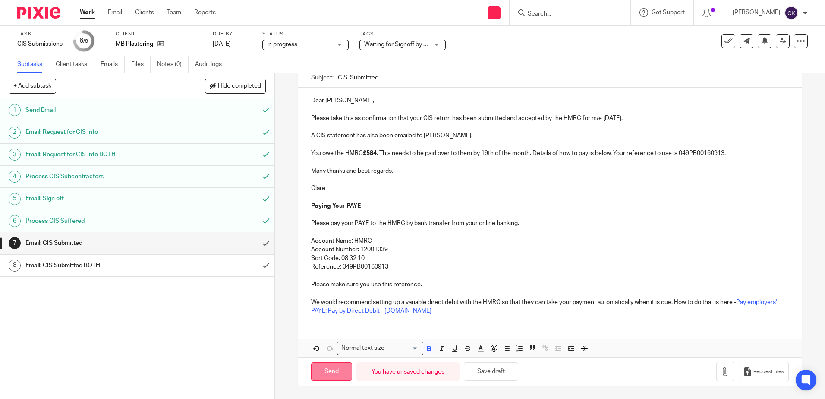
click at [322, 372] on input "Send" at bounding box center [331, 371] width 41 height 19
type input "Sent"
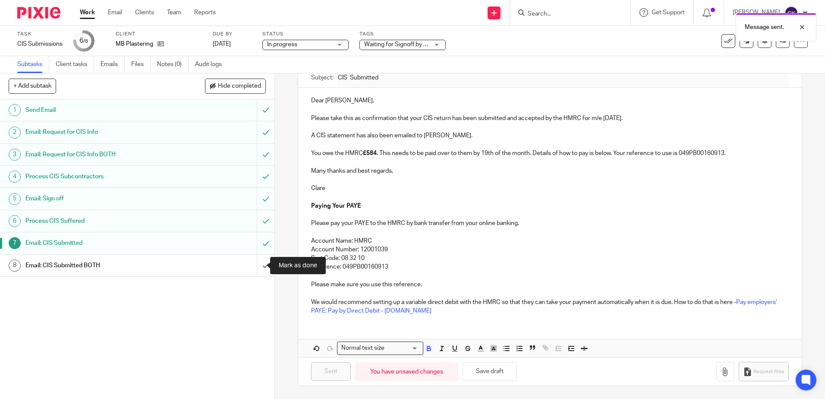
drag, startPoint x: 256, startPoint y: 264, endPoint x: 247, endPoint y: 258, distance: 11.0
click at [256, 264] on input "submit" at bounding box center [137, 266] width 275 height 22
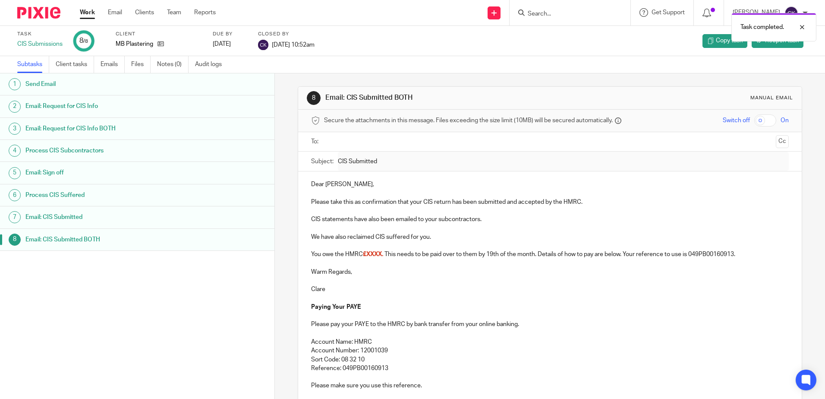
click at [87, 13] on link "Work" at bounding box center [87, 12] width 15 height 9
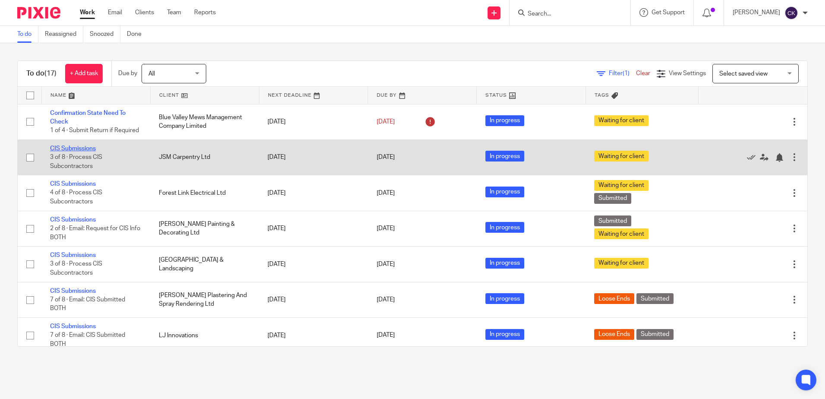
click at [65, 148] on link "CIS Submissions" at bounding box center [73, 148] width 46 height 6
